Goal: Information Seeking & Learning: Check status

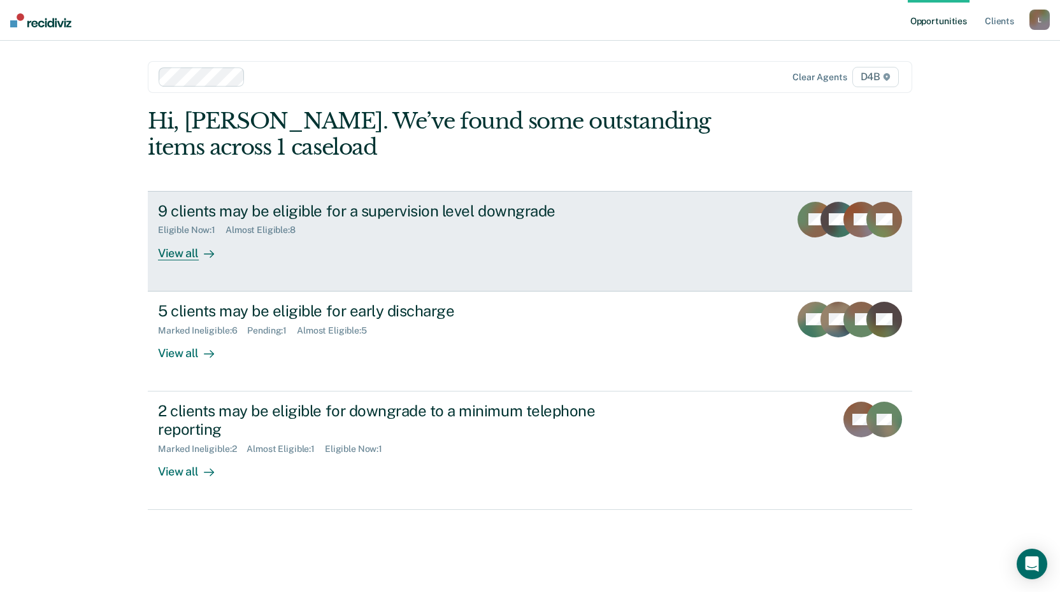
click at [169, 254] on div "View all" at bounding box center [193, 248] width 71 height 25
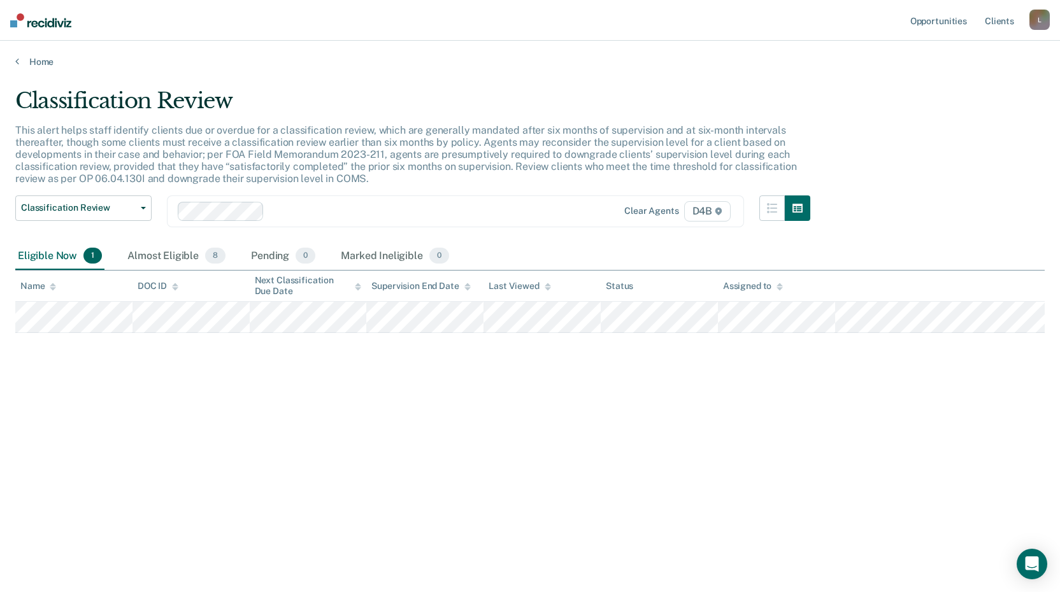
click at [779, 452] on div "Classification Review This alert helps staff identify clients due or overdue fo…" at bounding box center [529, 292] width 1029 height 409
click at [14, 62] on div "Home" at bounding box center [530, 54] width 1060 height 27
click at [16, 62] on icon at bounding box center [17, 61] width 4 height 10
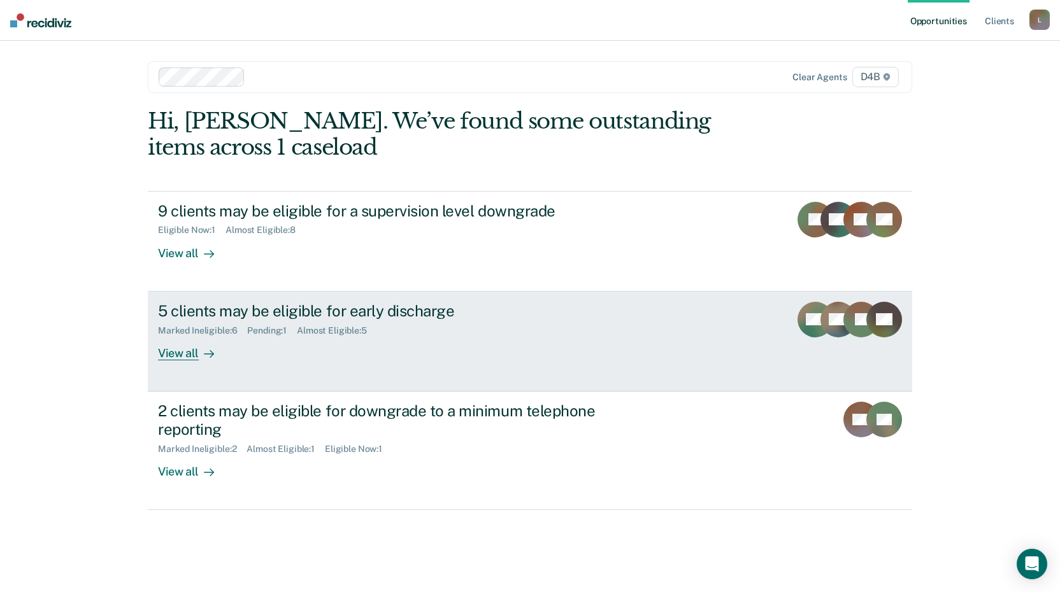
click at [217, 323] on div "Marked Ineligible : 6 Pending : 1 Almost Eligible : 5" at bounding box center [381, 328] width 447 height 16
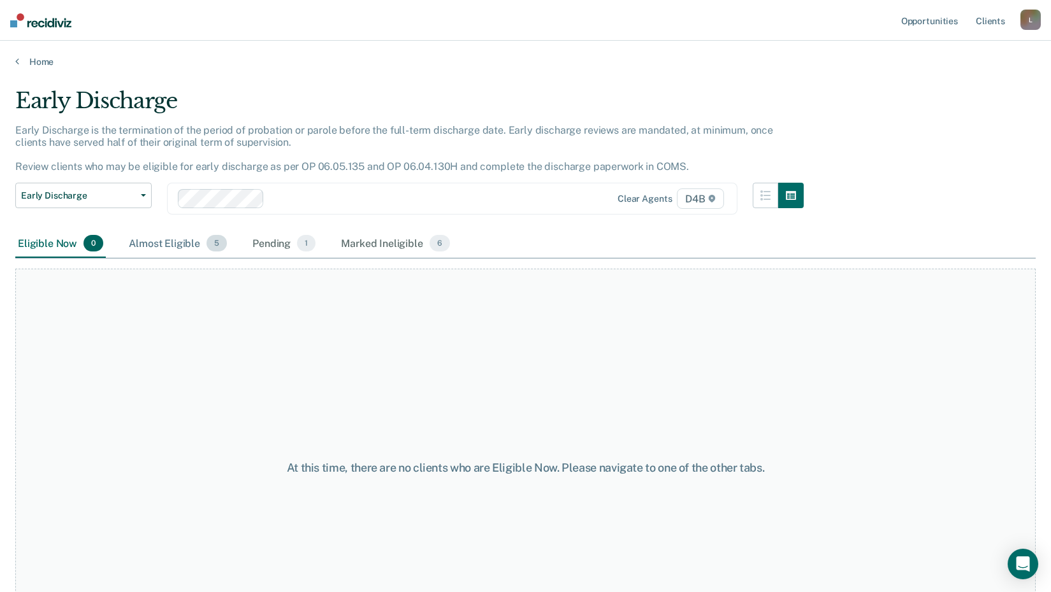
click at [171, 244] on div "Almost Eligible 5" at bounding box center [177, 244] width 103 height 28
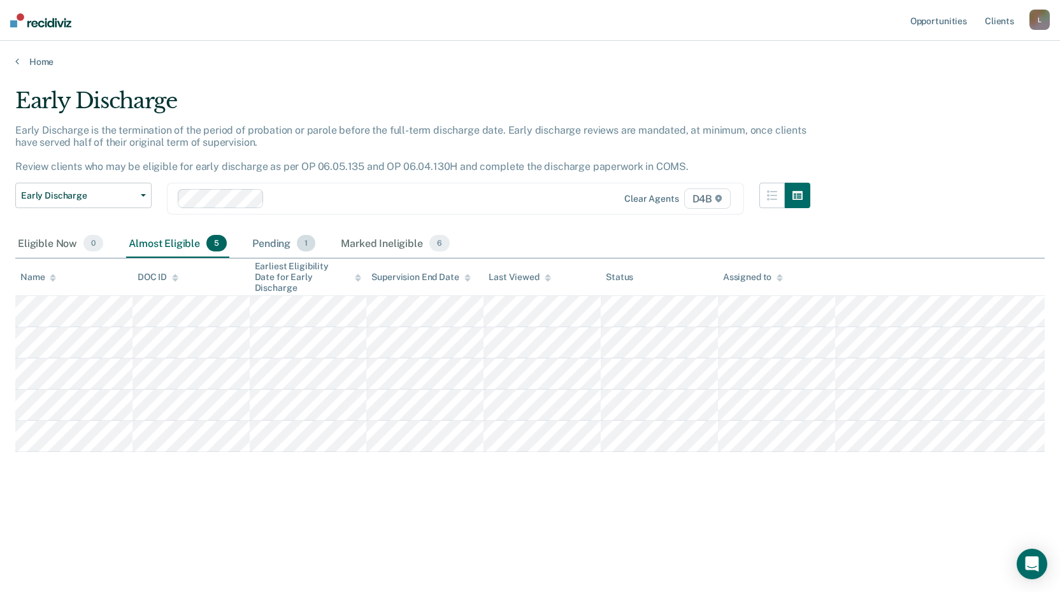
click at [283, 243] on div "Pending 1" at bounding box center [284, 244] width 68 height 28
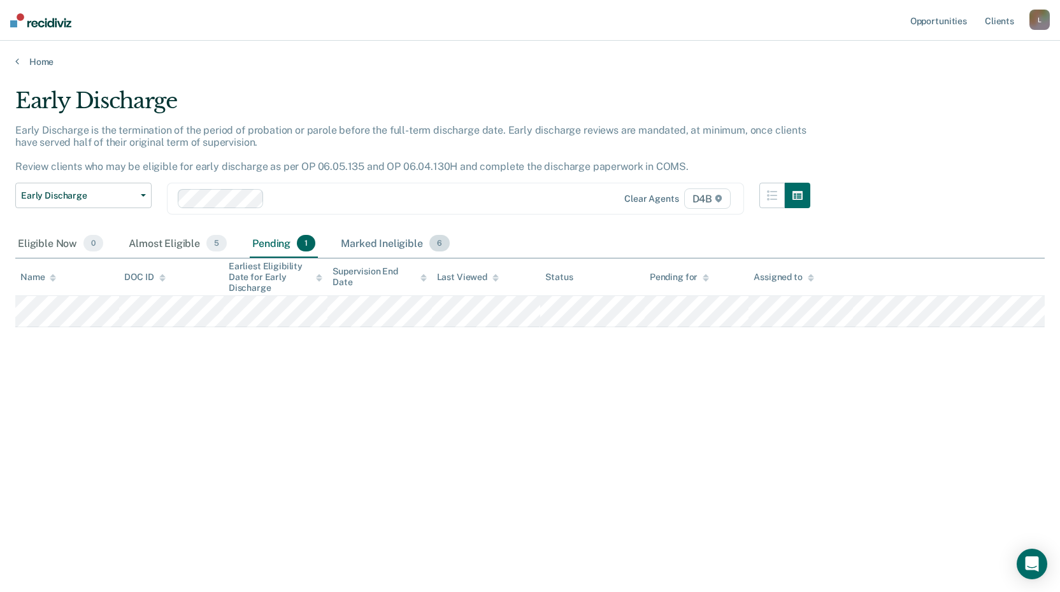
click at [366, 238] on div "Marked Ineligible 6" at bounding box center [395, 244] width 114 height 28
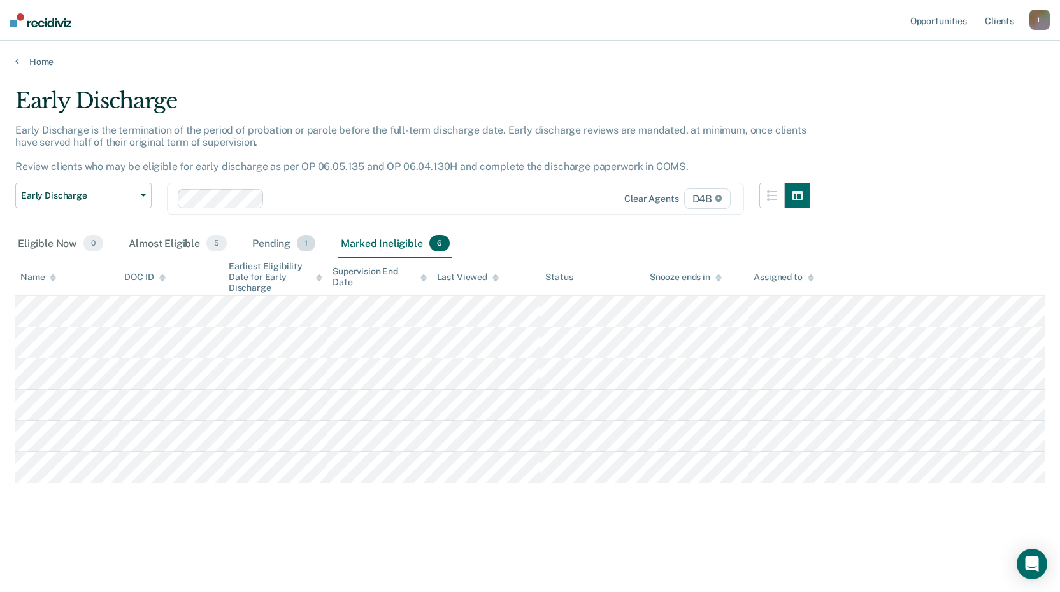
click at [264, 247] on div "Pending 1" at bounding box center [284, 244] width 68 height 28
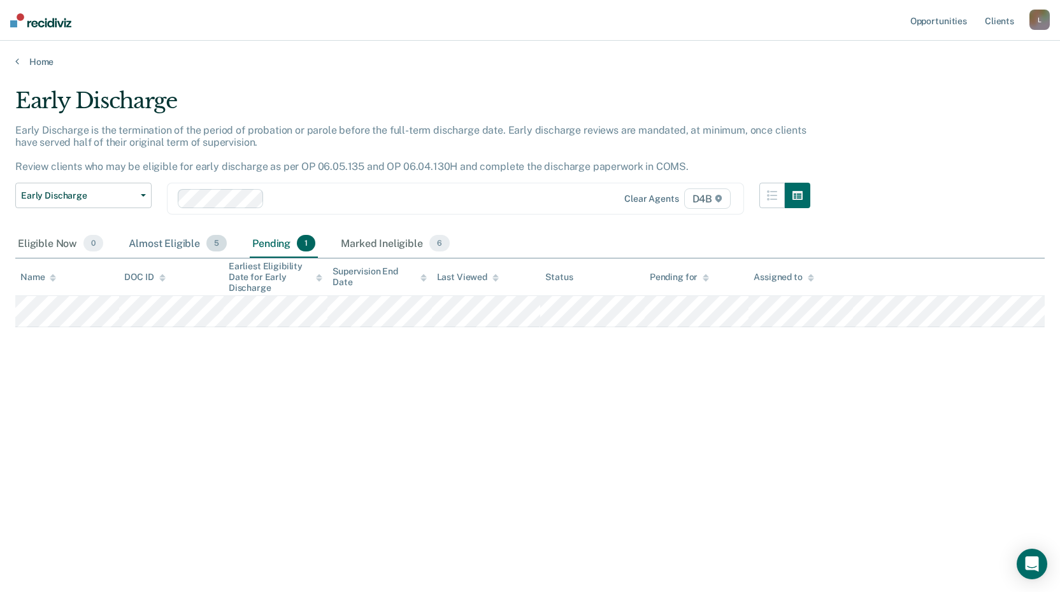
click at [184, 247] on div "Almost Eligible 5" at bounding box center [177, 244] width 103 height 28
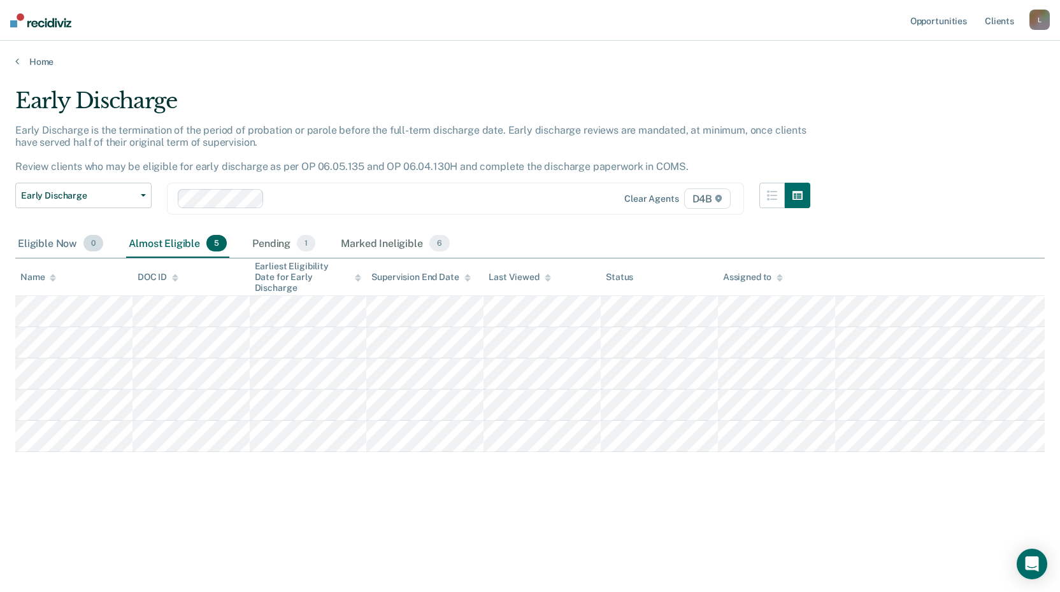
click at [54, 241] on div "Eligible Now 0" at bounding box center [60, 244] width 90 height 28
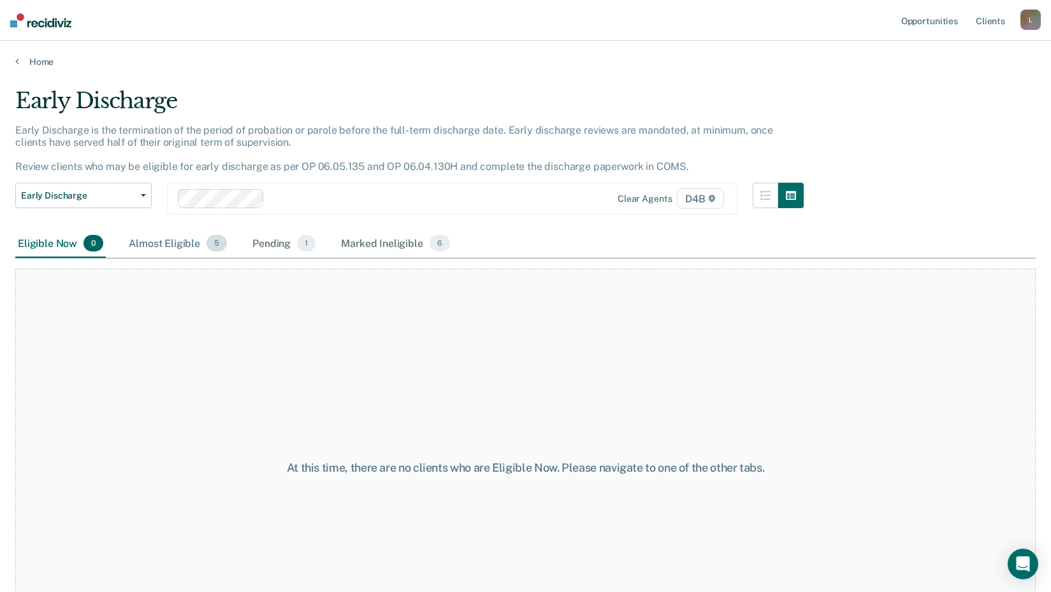
click at [135, 243] on div "Almost Eligible 5" at bounding box center [177, 244] width 103 height 28
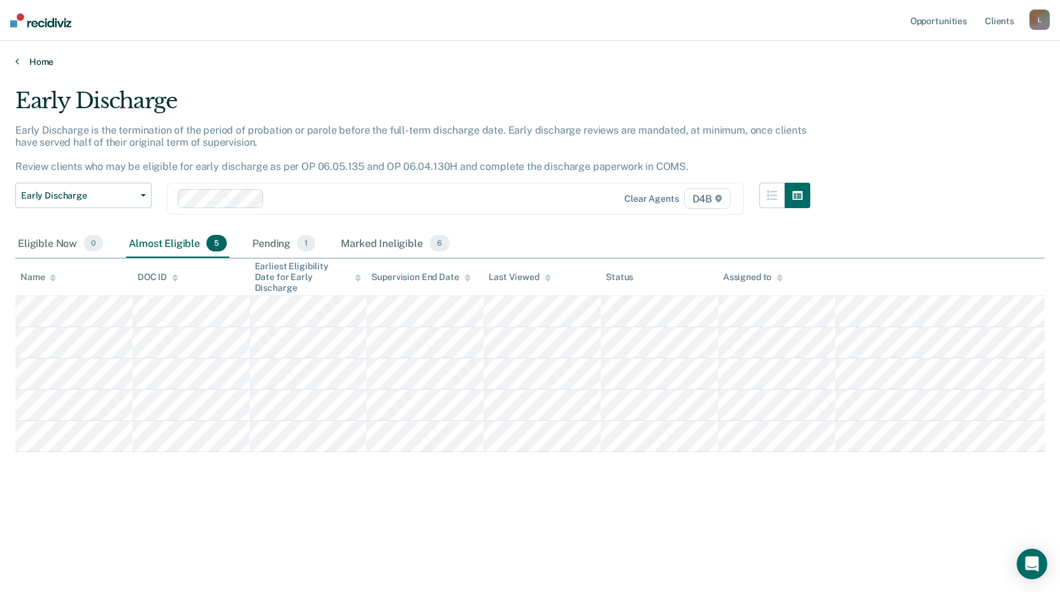
click at [20, 59] on link "Home" at bounding box center [529, 61] width 1029 height 11
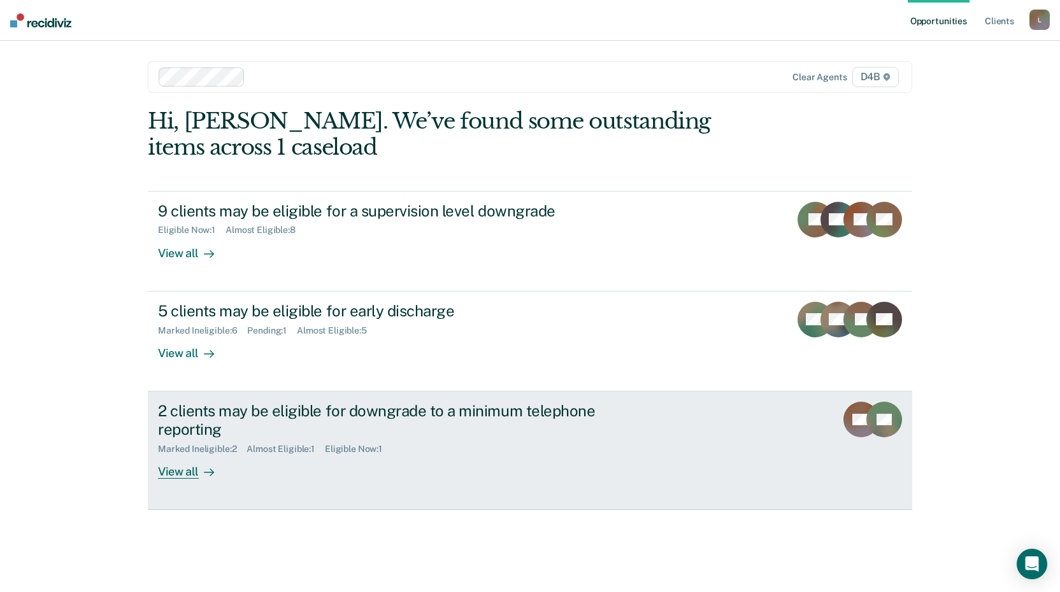
click at [241, 431] on div "2 clients may be eligible for downgrade to a minimum telephone reporting" at bounding box center [381, 420] width 447 height 37
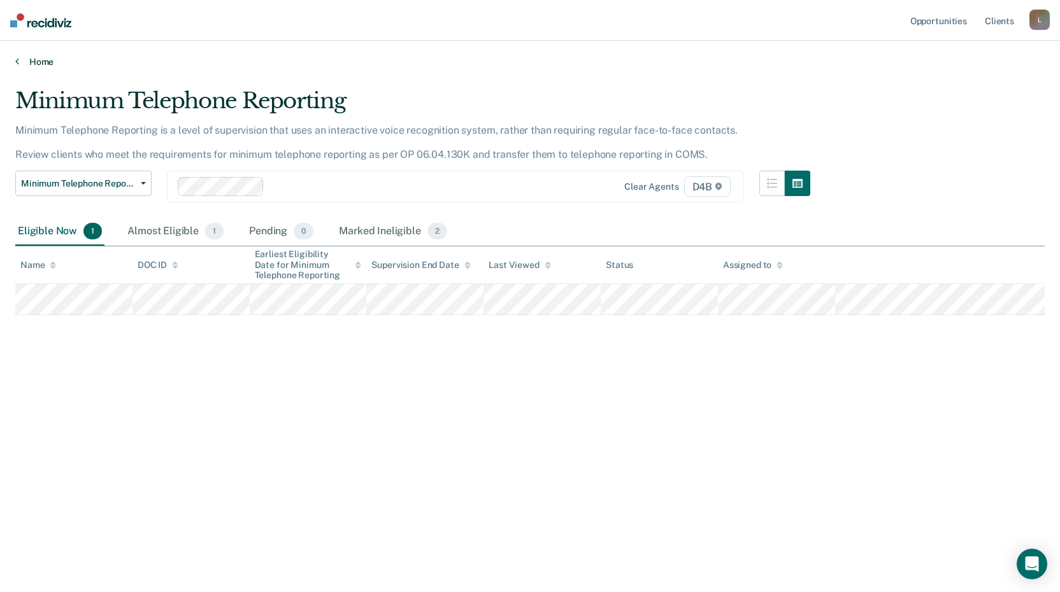
click at [20, 63] on link "Home" at bounding box center [529, 61] width 1029 height 11
